Goal: Information Seeking & Learning: Learn about a topic

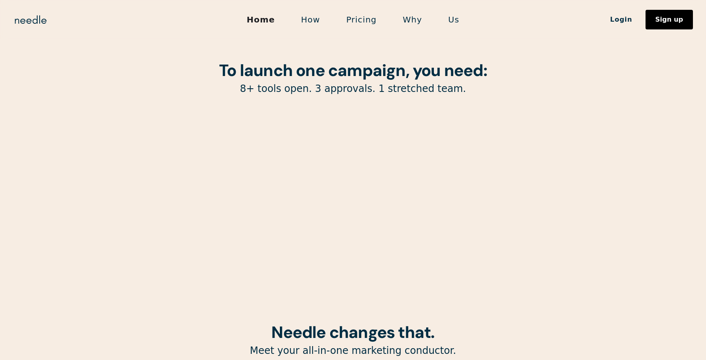
click at [368, 22] on link "Pricing" at bounding box center [361, 19] width 56 height 17
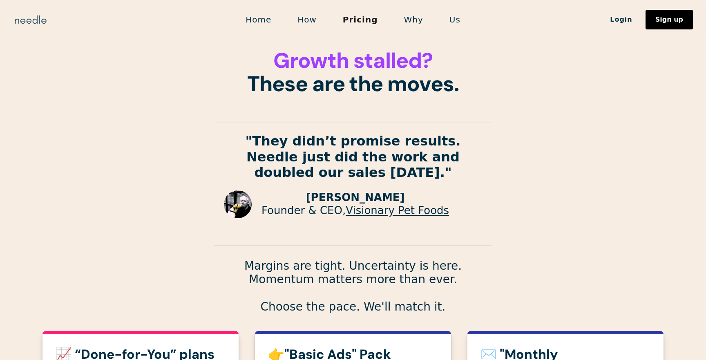
click at [29, 25] on img "home" at bounding box center [30, 19] width 35 height 13
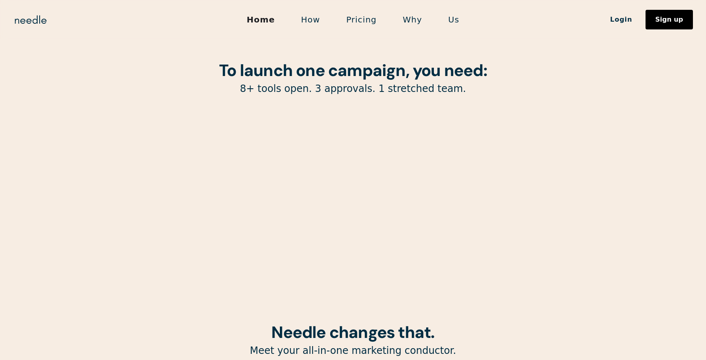
click at [35, 101] on section "To launch one campaign, you need: 8+ tools open. 3 approvals. 1 stretched team." at bounding box center [353, 161] width 706 height 323
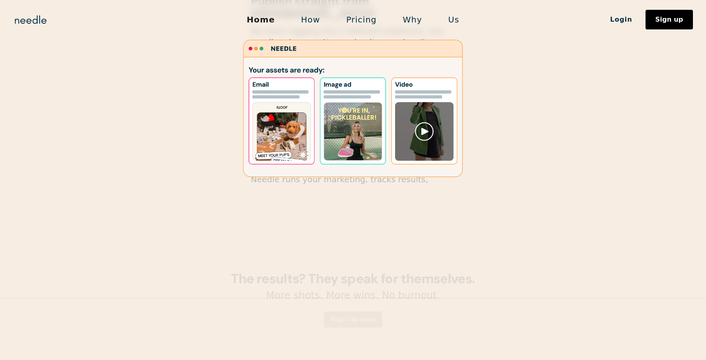
scroll to position [1138, 0]
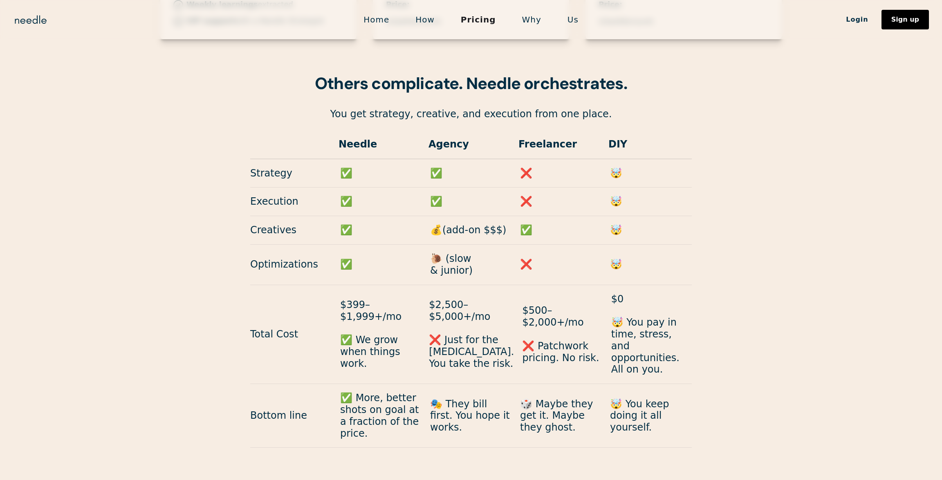
scroll to position [710, 0]
